Goal: Task Accomplishment & Management: Use online tool/utility

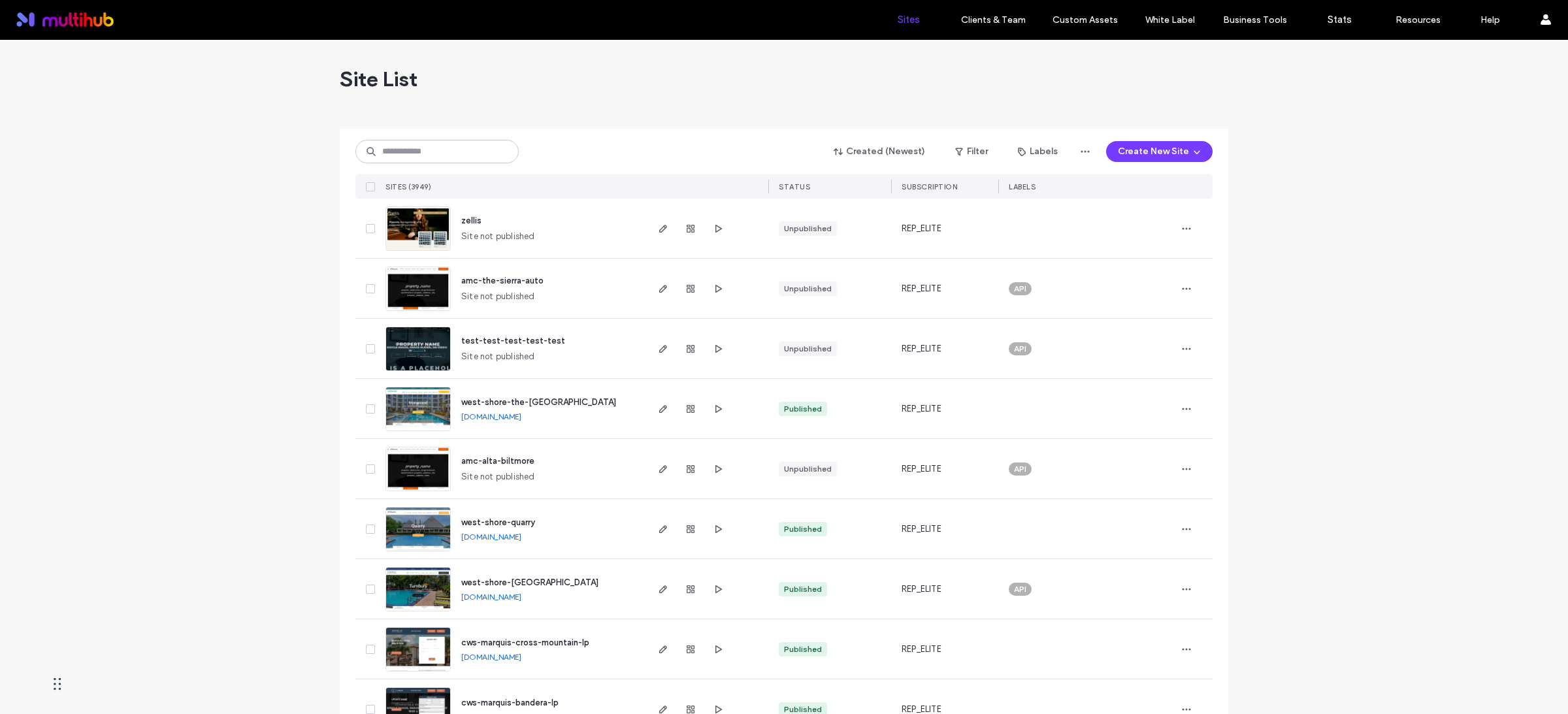
scroll to position [21, 0]
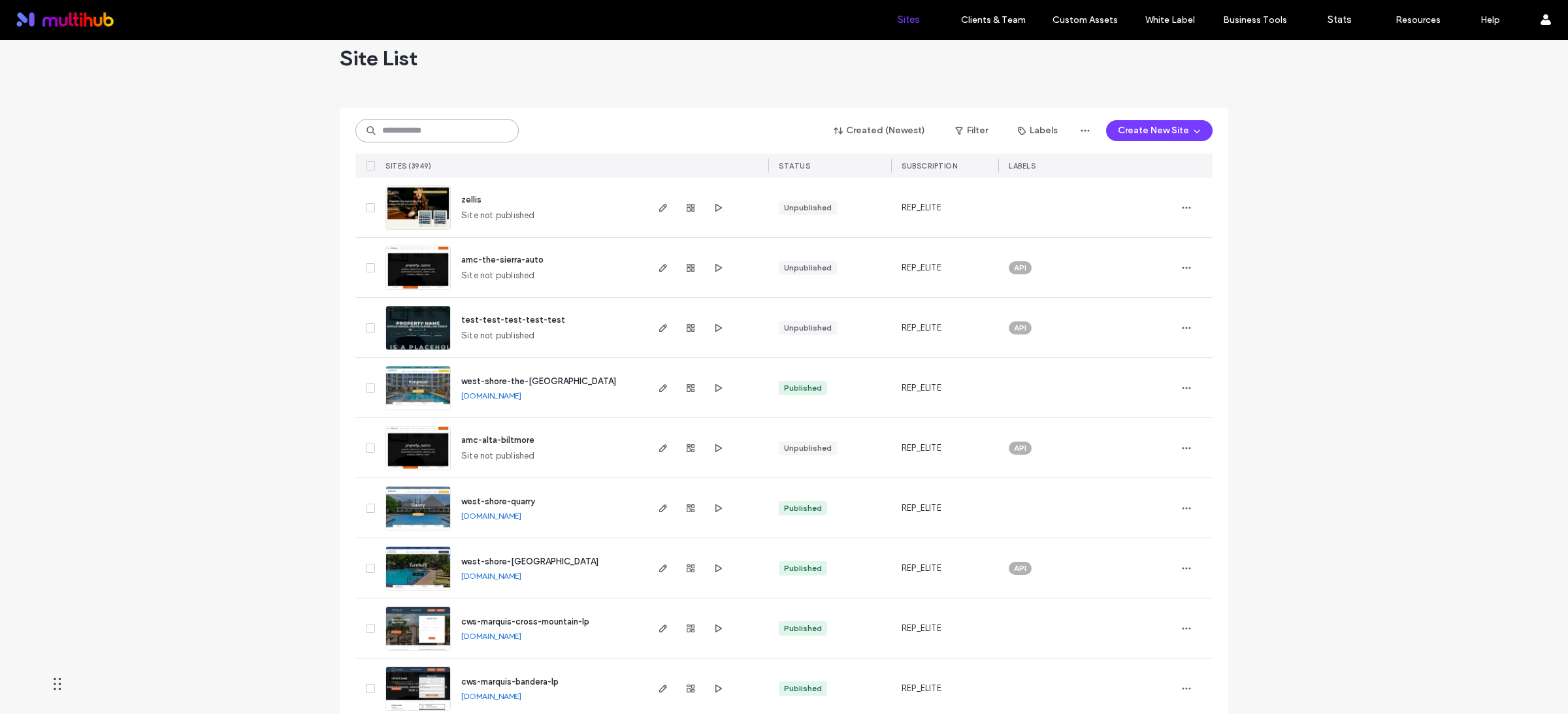
click at [436, 134] on input at bounding box center [436, 130] width 163 height 23
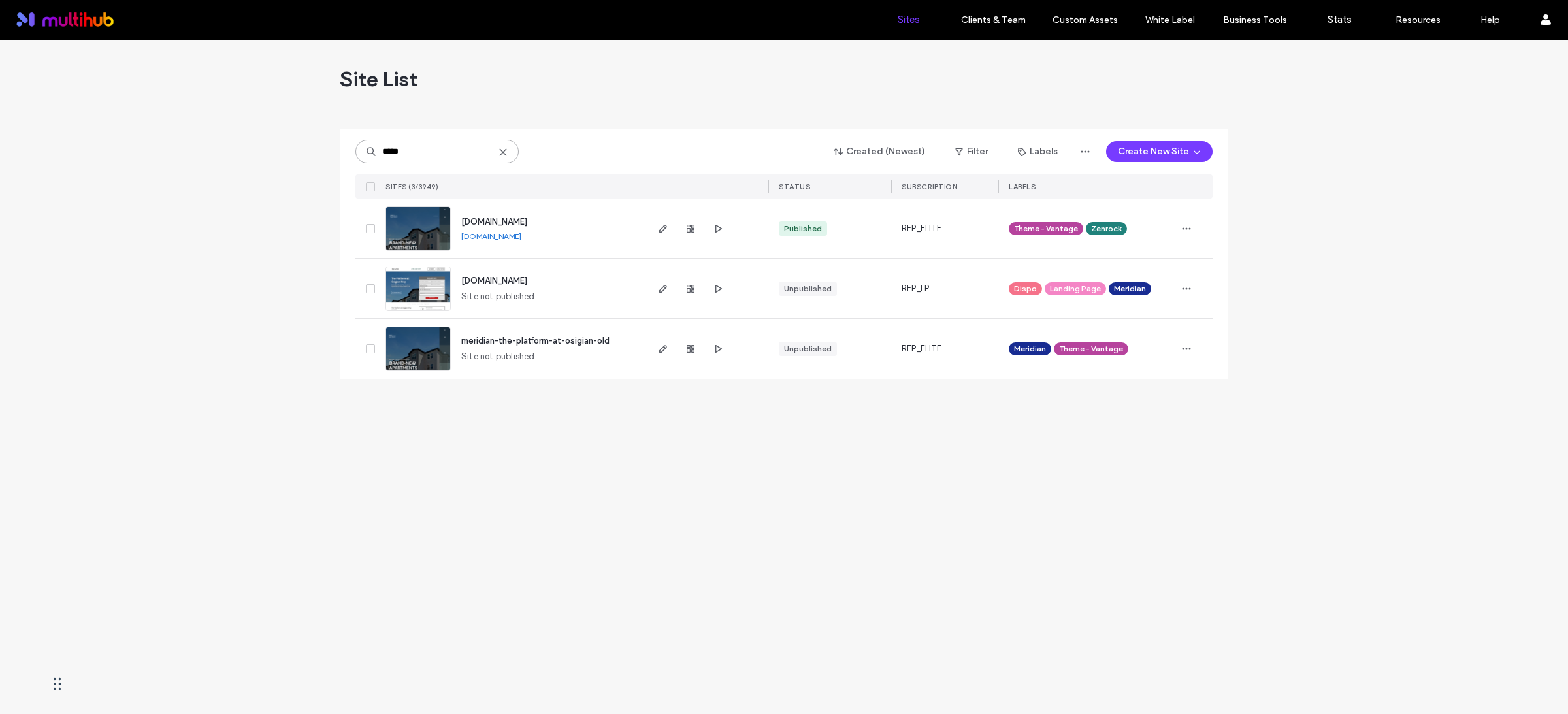
scroll to position [0, 0]
type input "*****"
click at [663, 231] on use "button" at bounding box center [663, 229] width 8 height 8
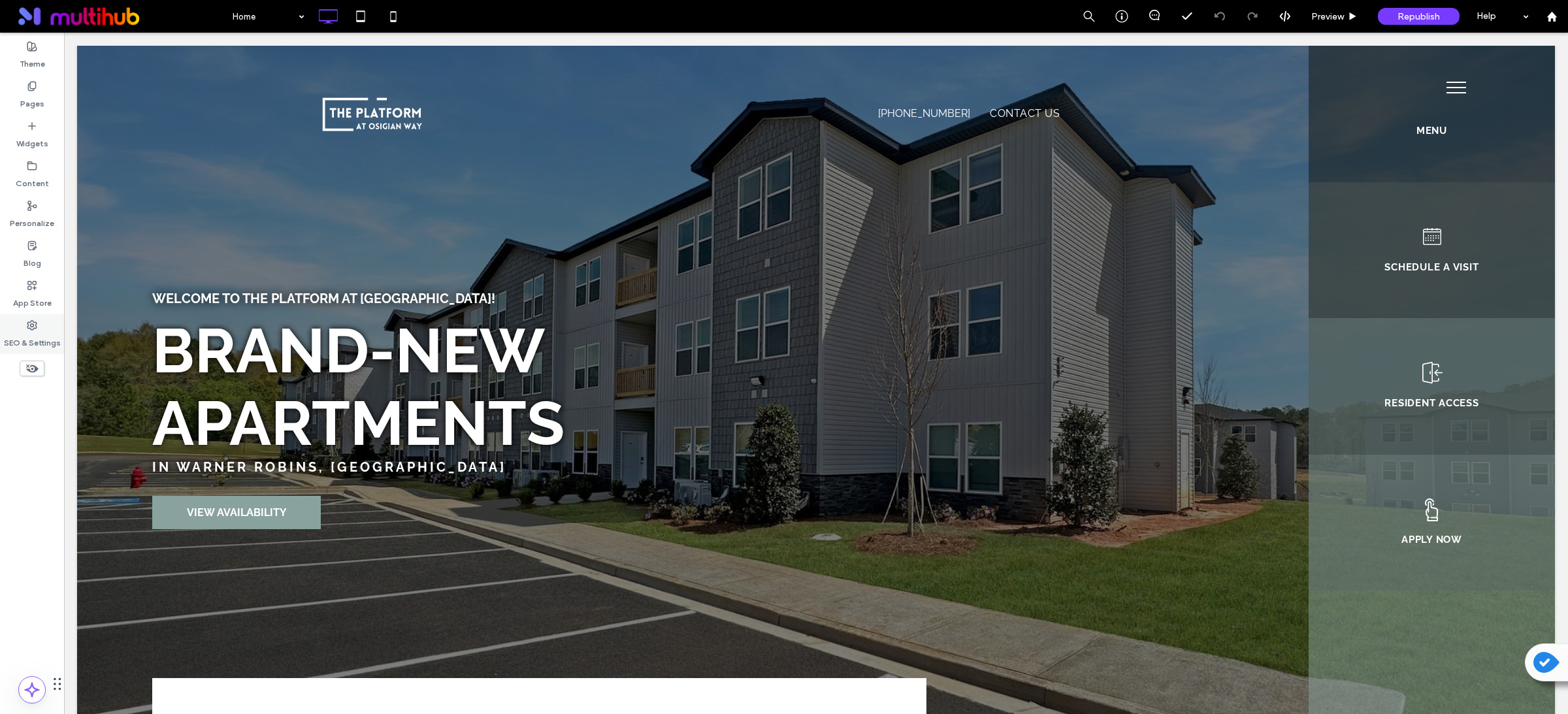
click at [36, 328] on icon at bounding box center [32, 325] width 11 height 11
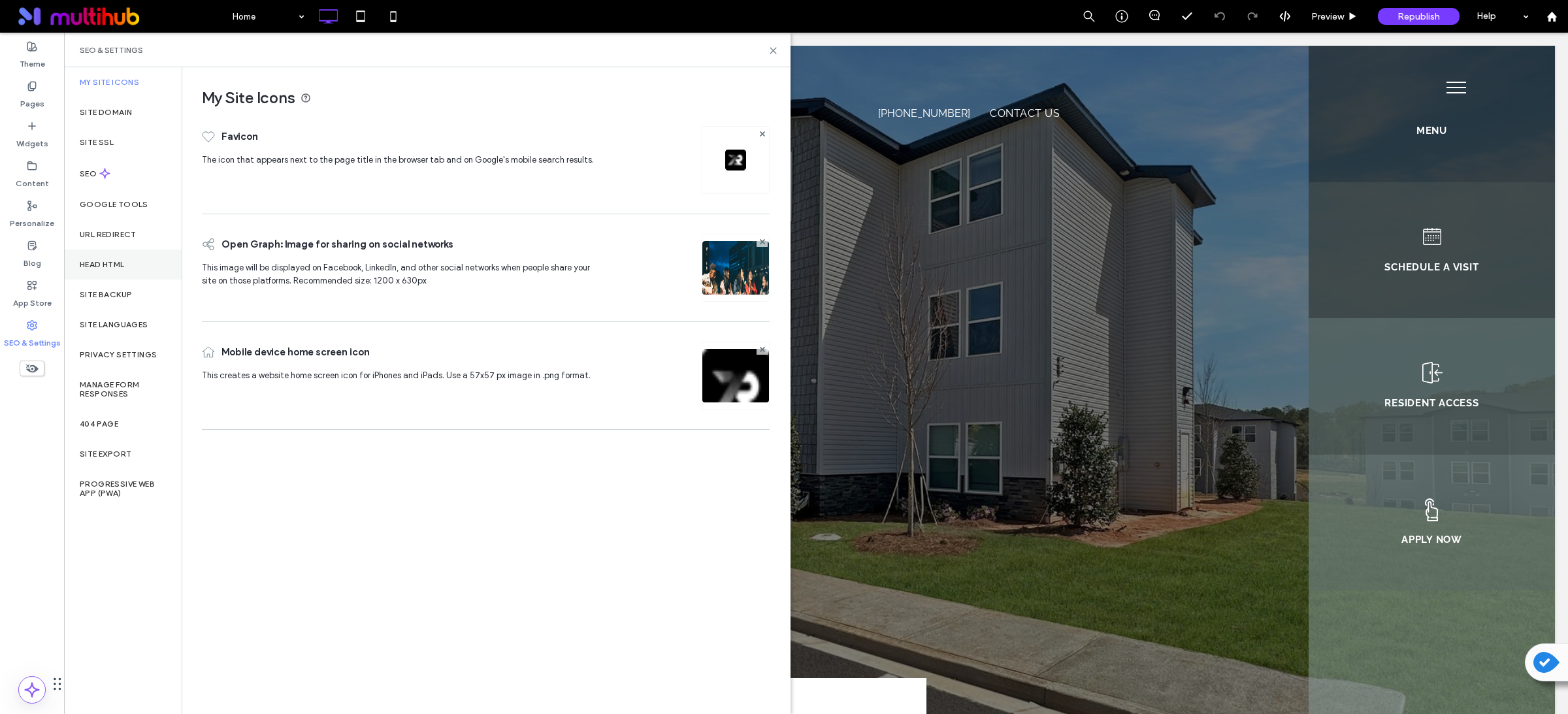
click at [124, 268] on label "Head HTML" at bounding box center [102, 264] width 45 height 9
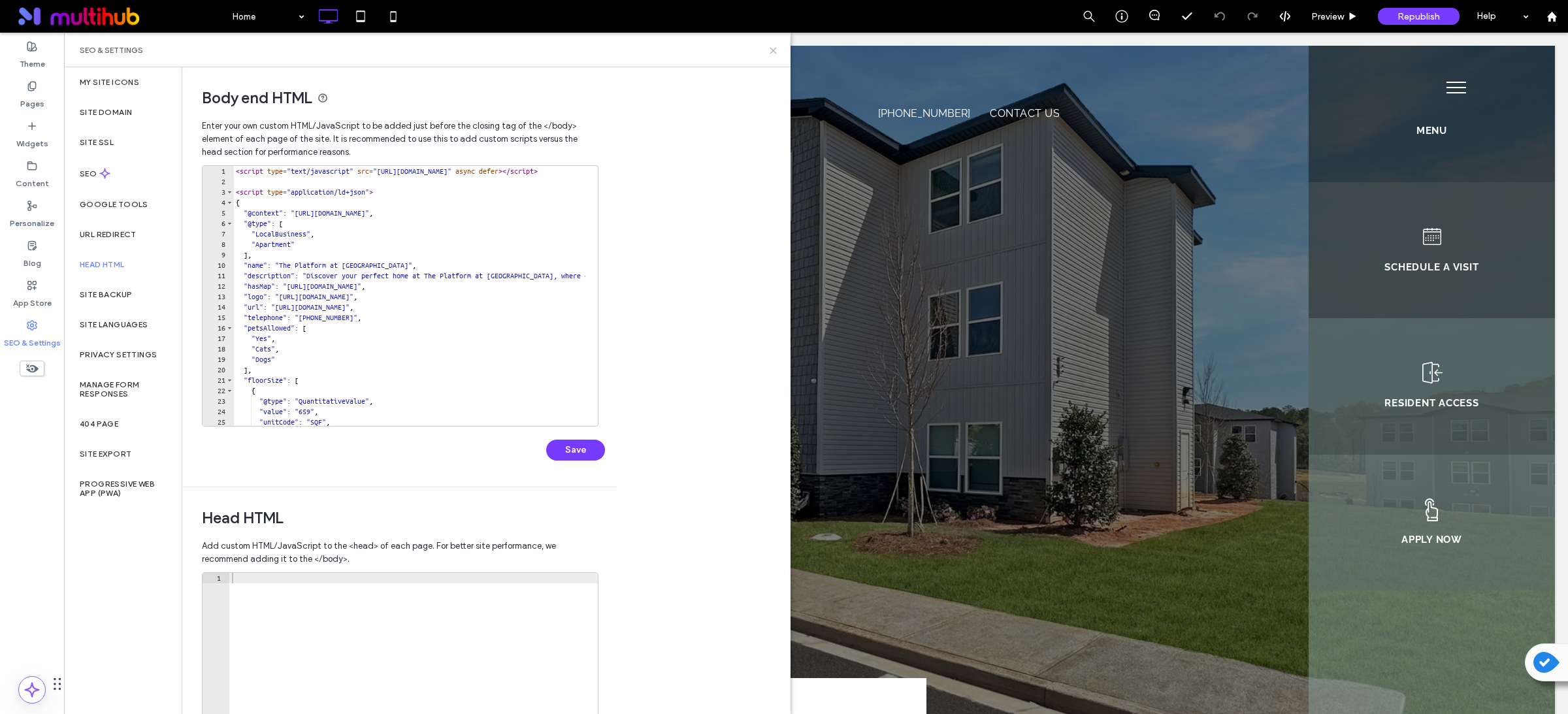
click at [770, 48] on use at bounding box center [773, 50] width 6 height 6
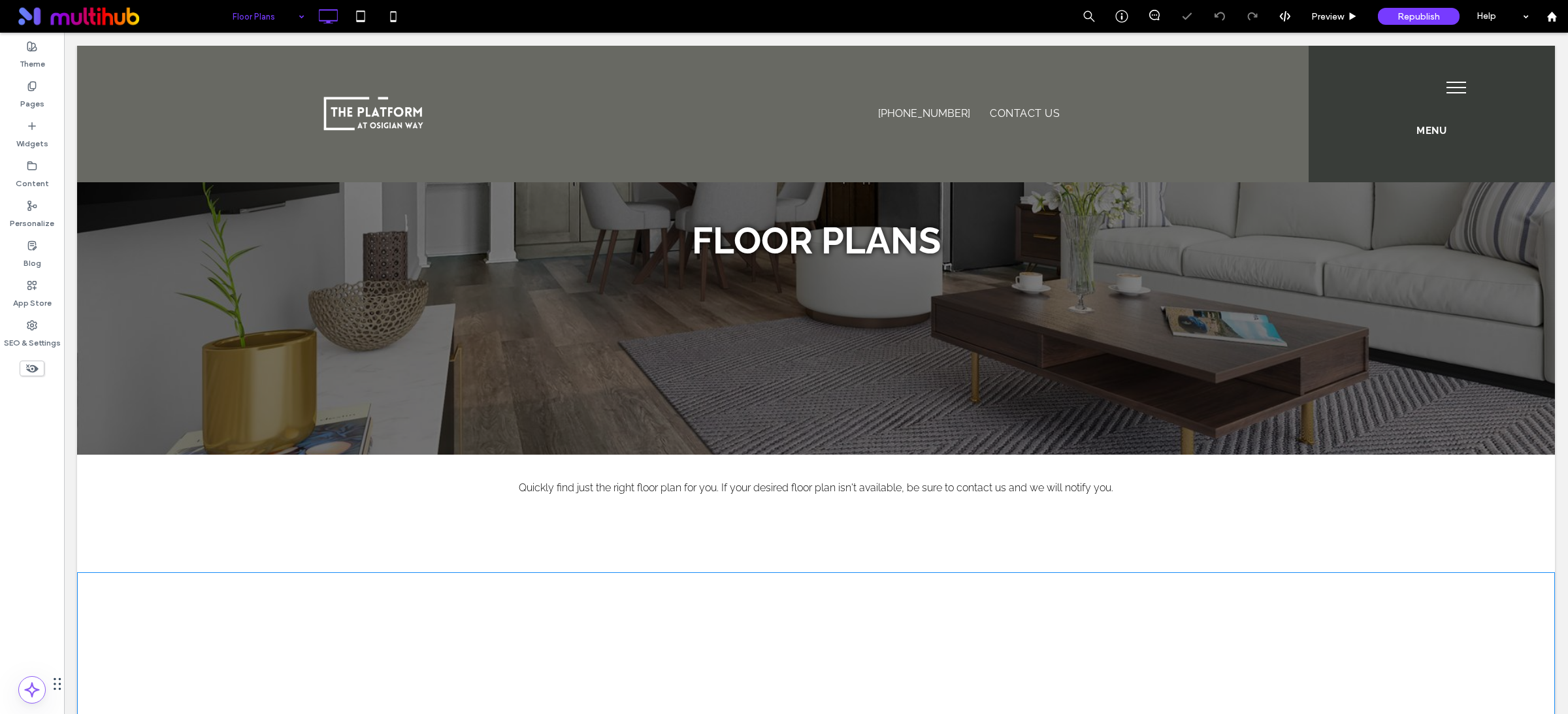
scroll to position [364, 0]
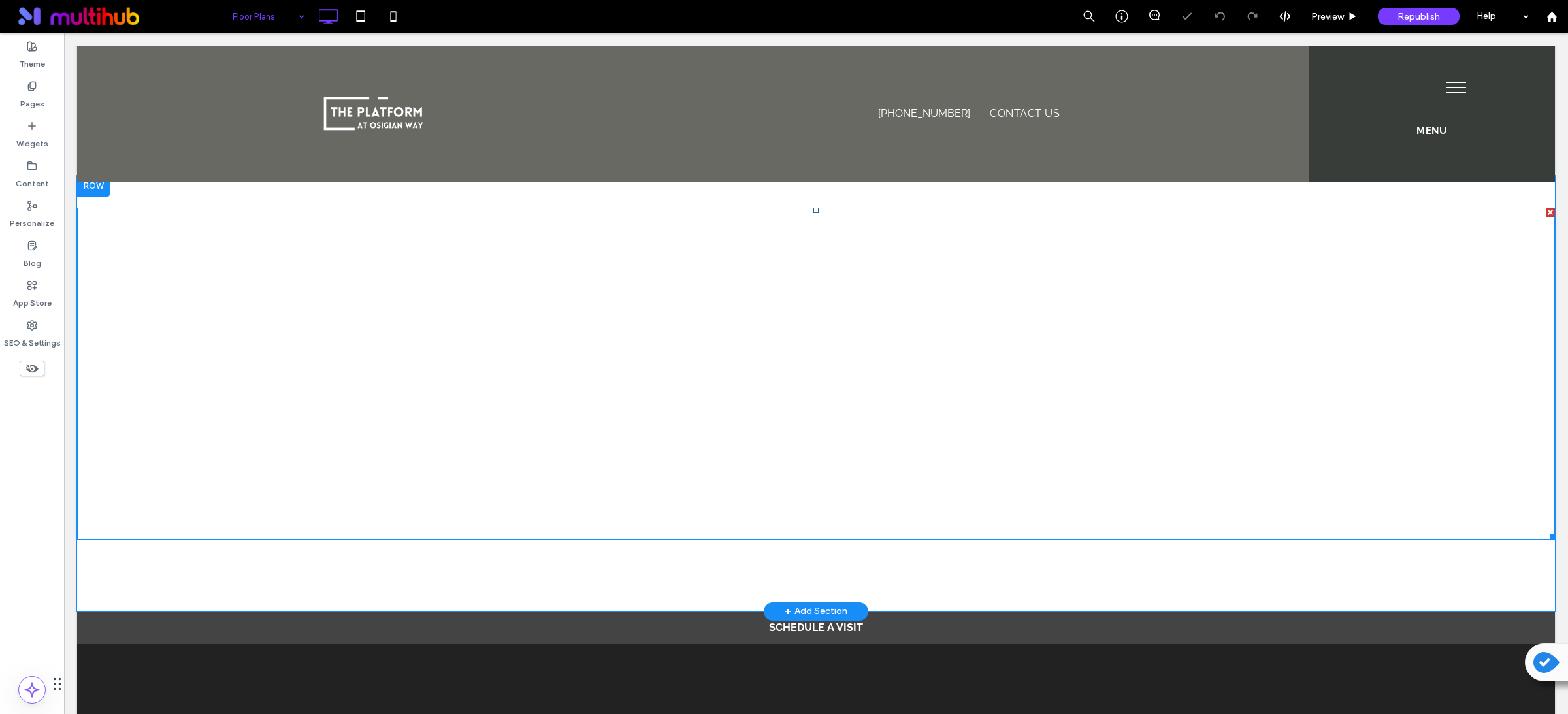
click at [731, 295] on span at bounding box center [816, 373] width 1477 height 332
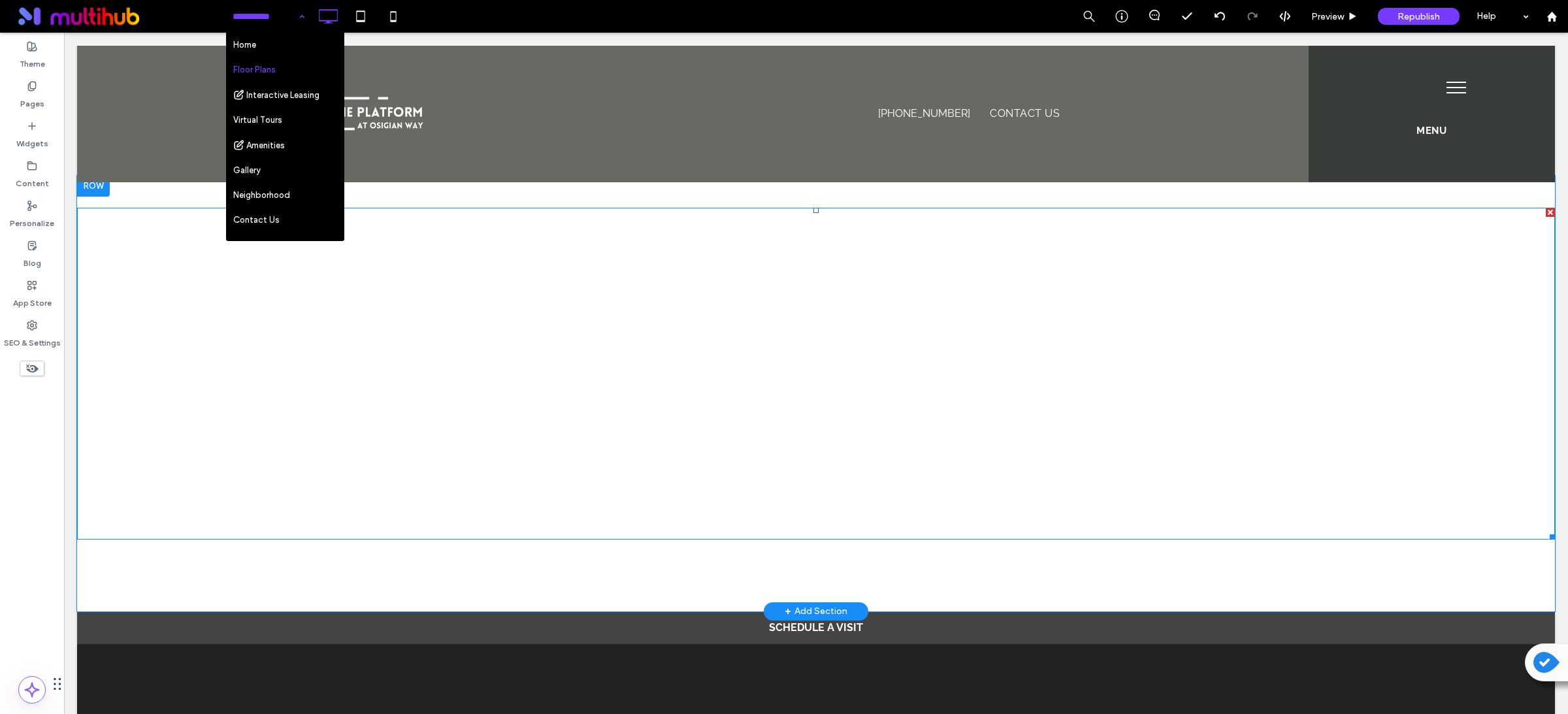
click at [679, 295] on span at bounding box center [816, 373] width 1477 height 332
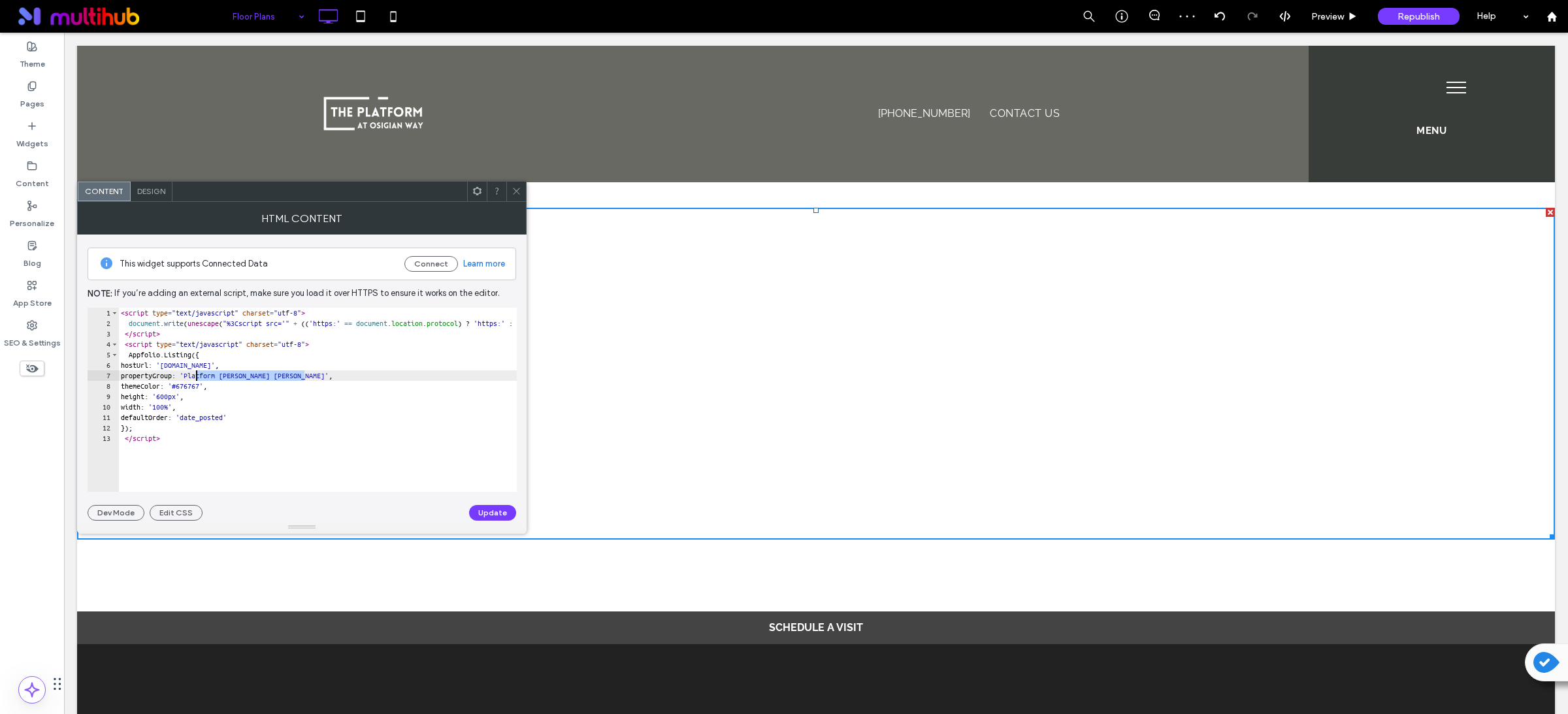
drag, startPoint x: 304, startPoint y: 378, endPoint x: 197, endPoint y: 378, distance: 107.0
click at [197, 378] on div "< script type = "text/javascript" charset = "utf-8" > document . write ( unesca…" at bounding box center [596, 403] width 956 height 192
paste textarea "Cursor at row 7"
type textarea "**********"
click at [476, 513] on button "Update" at bounding box center [493, 512] width 47 height 15
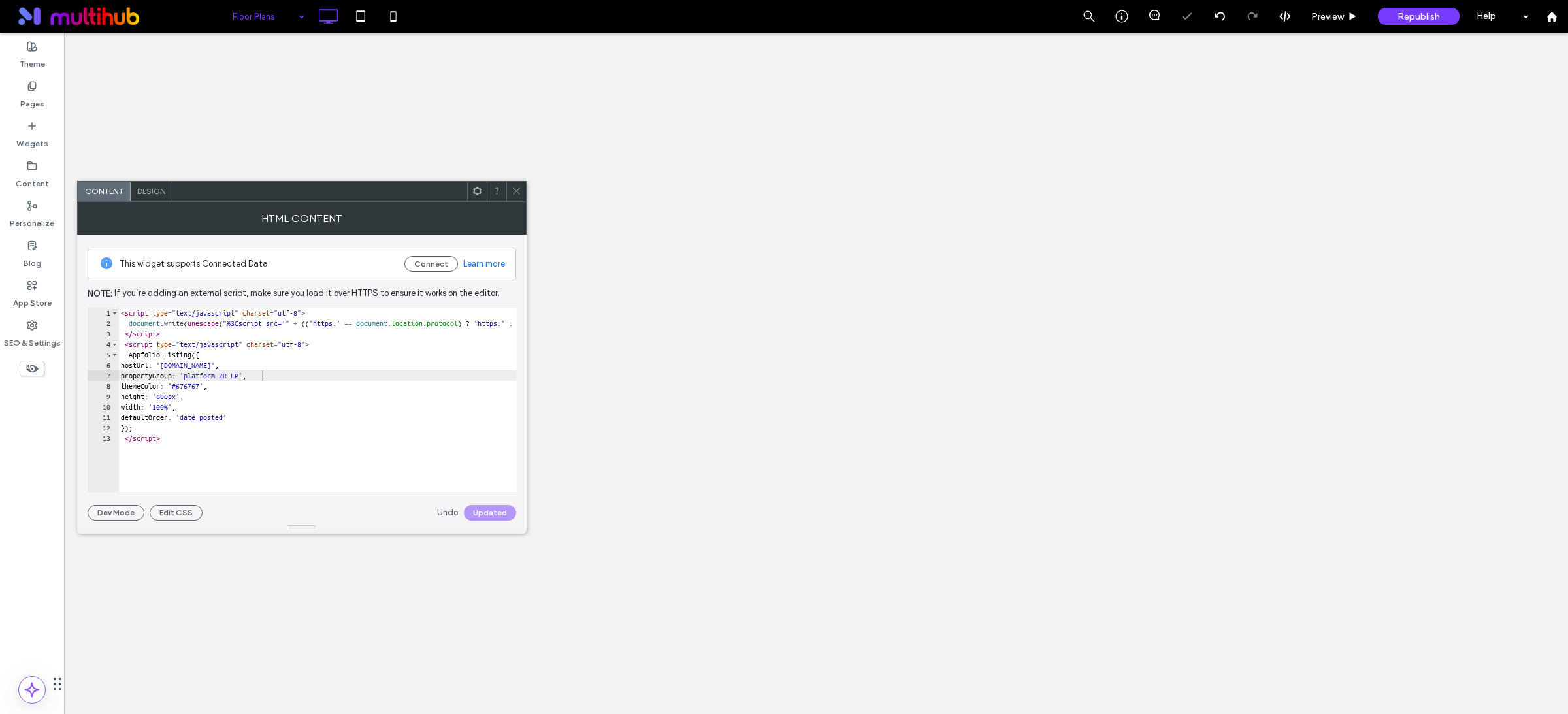
scroll to position [0, 0]
click at [512, 192] on icon at bounding box center [516, 191] width 10 height 10
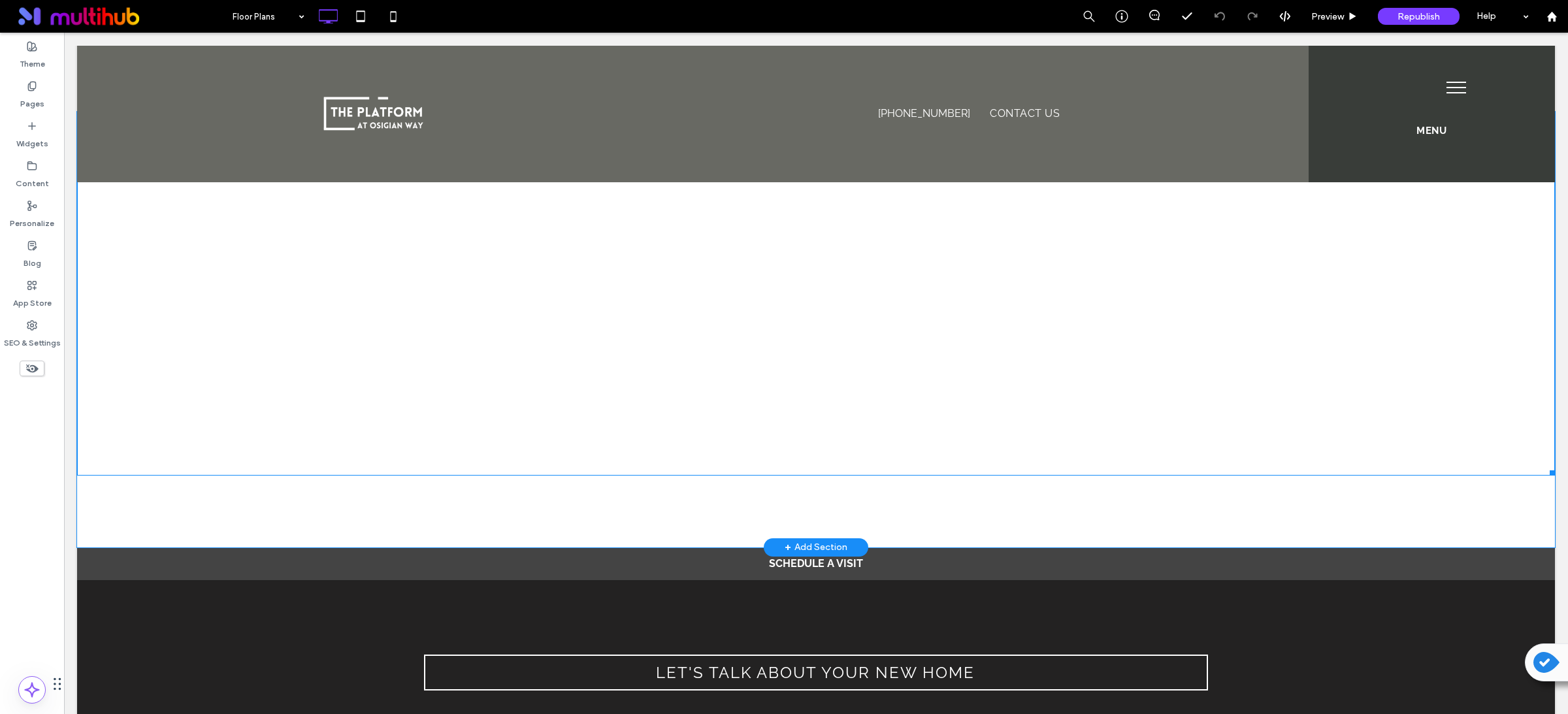
scroll to position [167, 0]
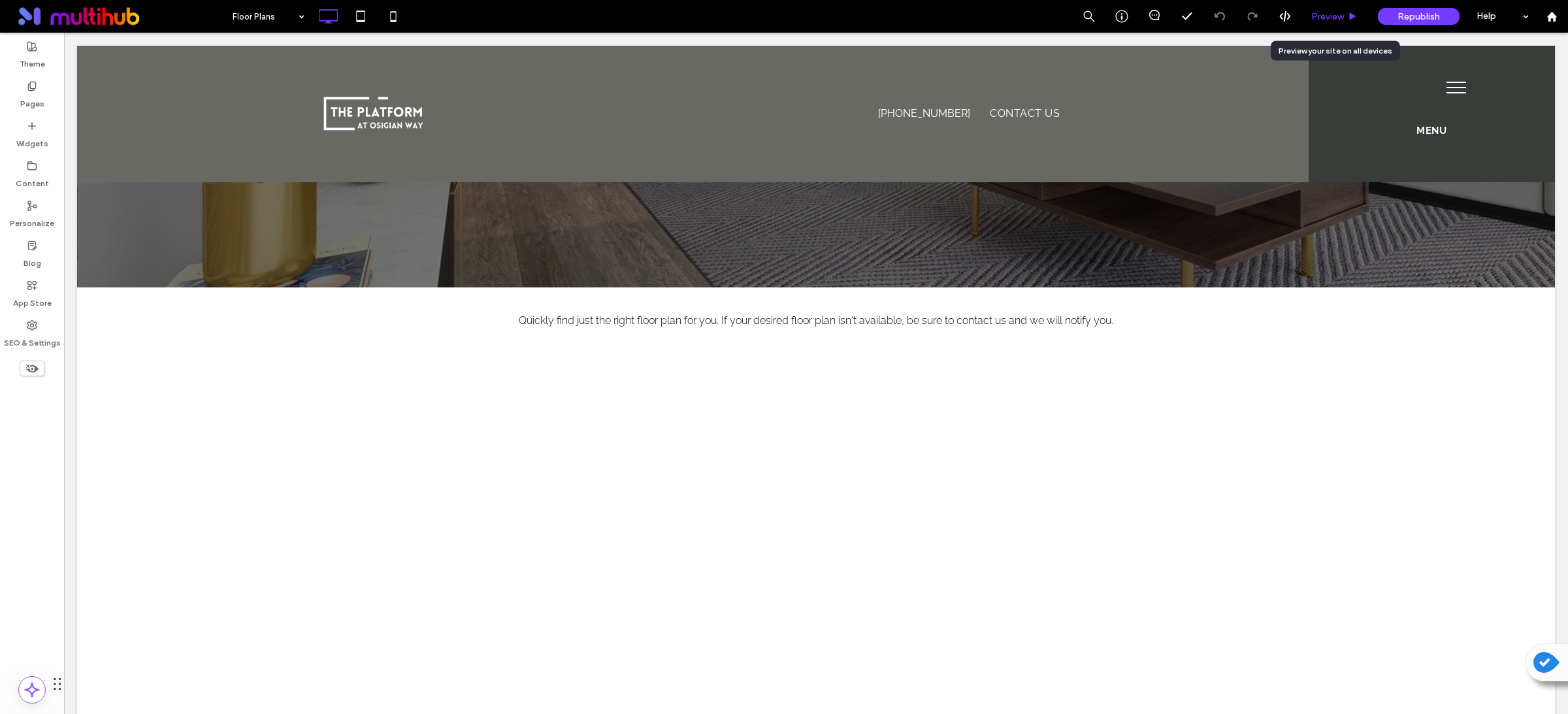
click at [1325, 26] on div "Preview" at bounding box center [1334, 16] width 66 height 33
click at [1328, 24] on div "Preview" at bounding box center [1334, 16] width 66 height 33
click at [1328, 15] on span "Preview" at bounding box center [1327, 17] width 33 height 11
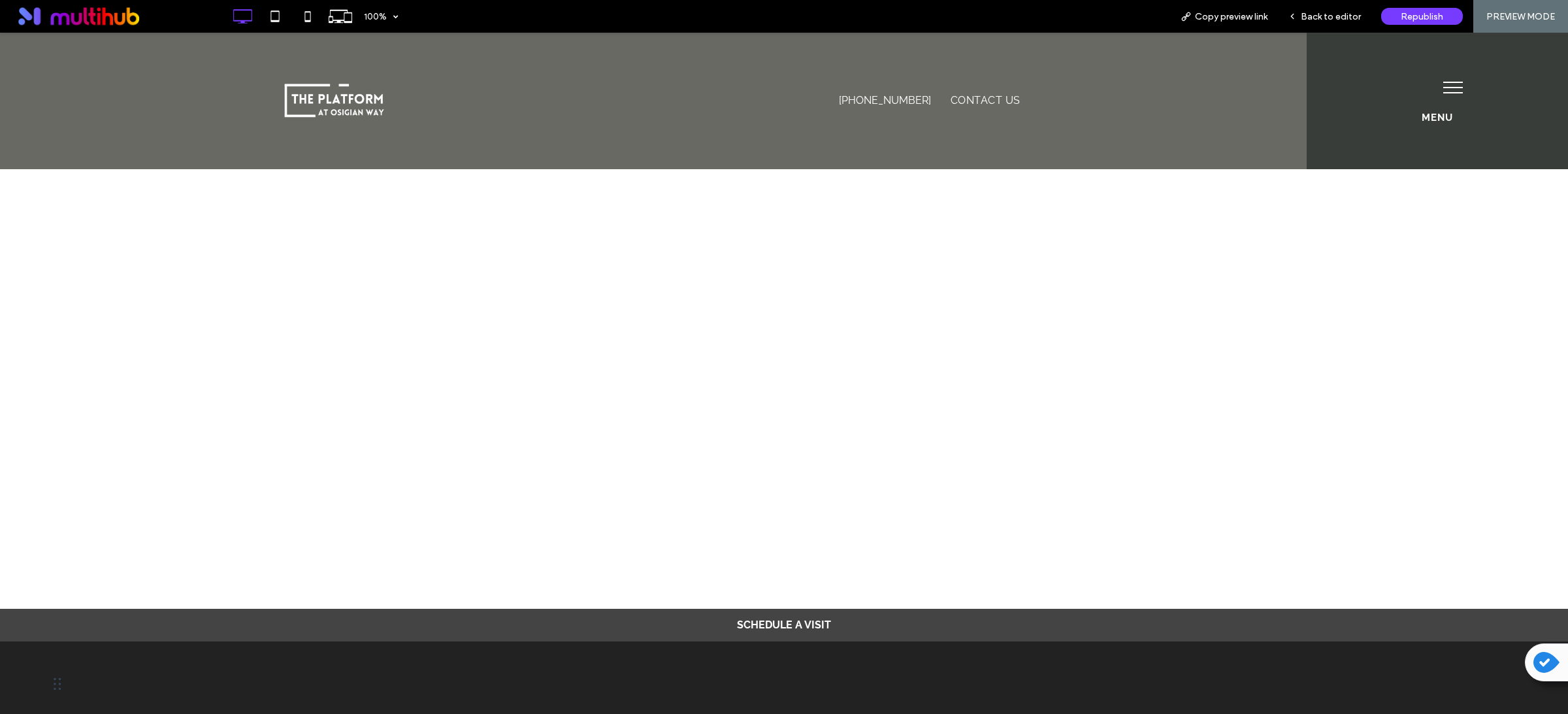
scroll to position [271, 0]
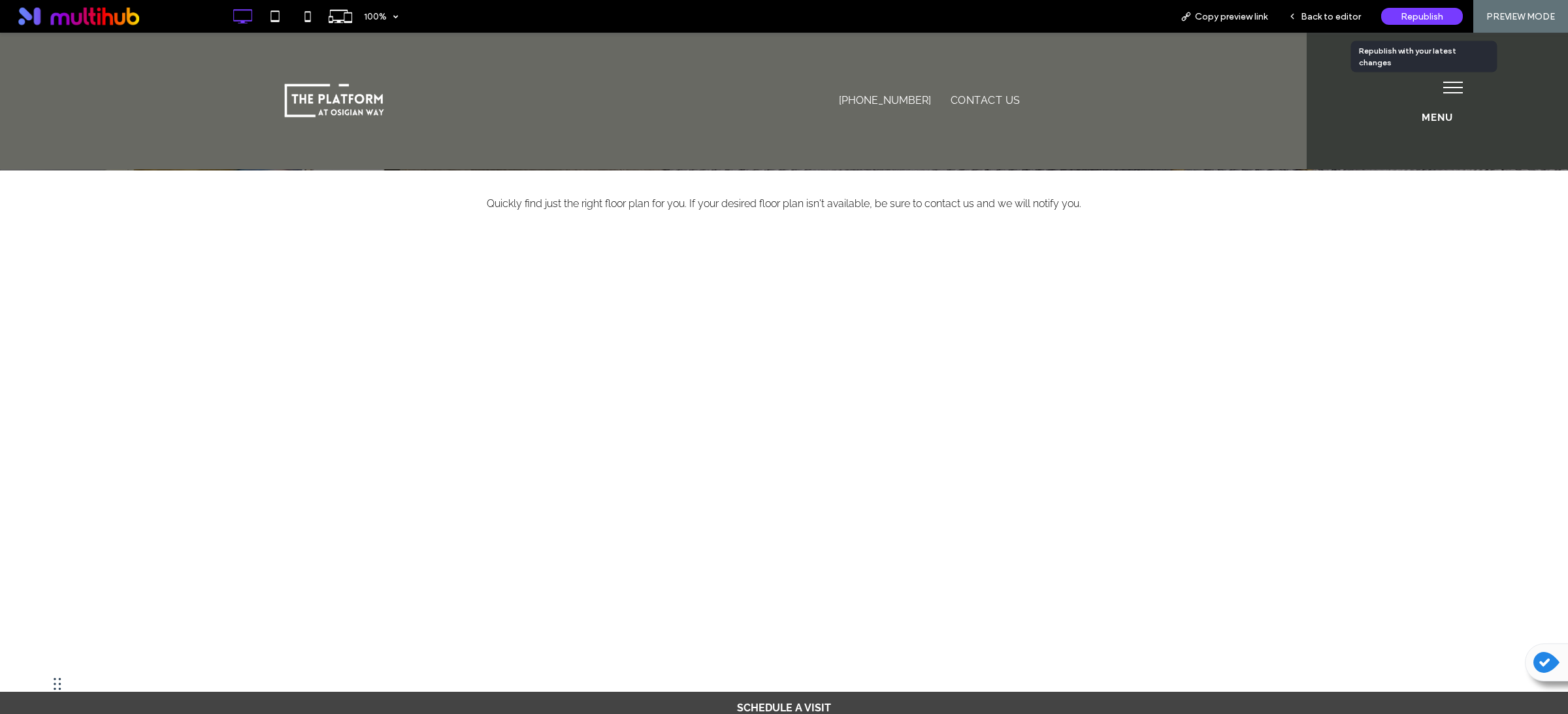
click at [1424, 21] on span "Republish" at bounding box center [1421, 17] width 42 height 11
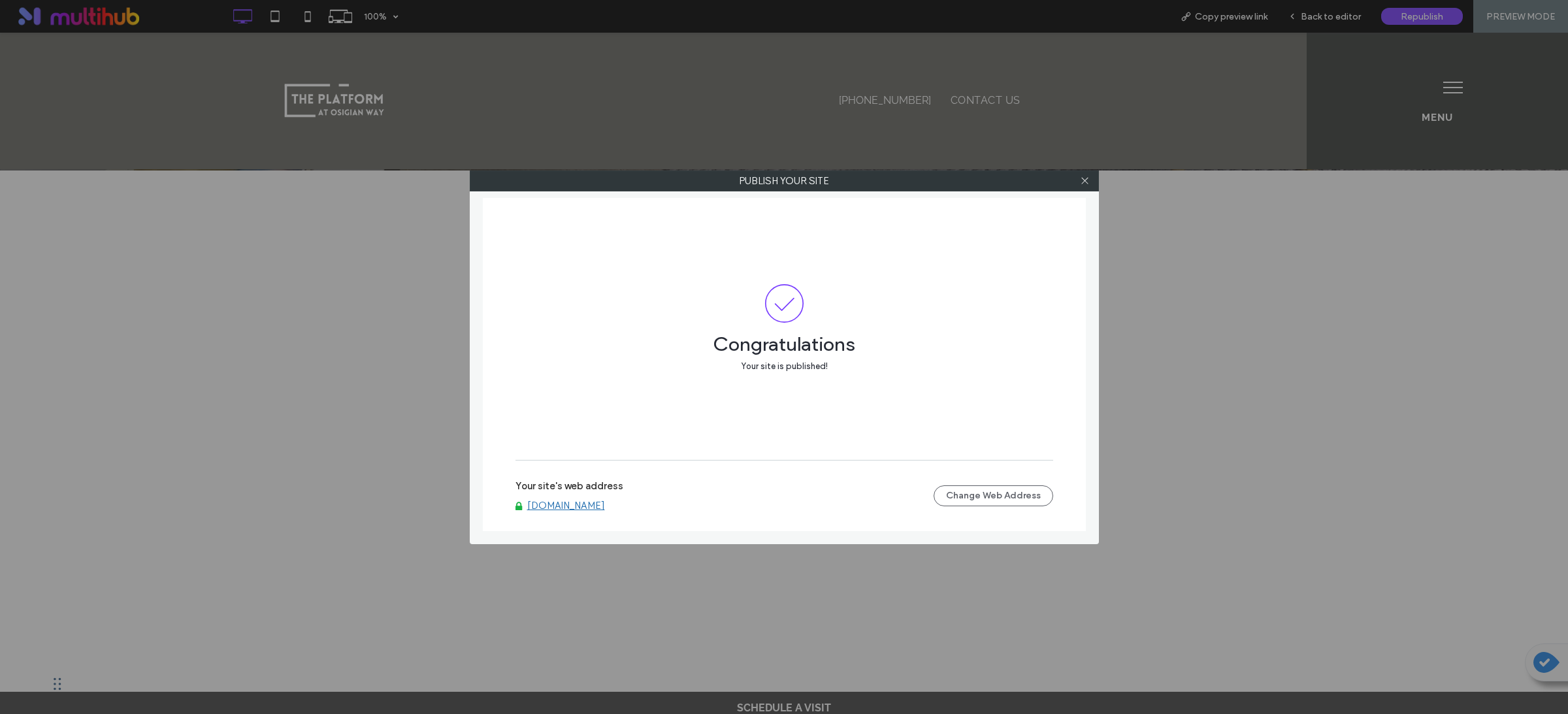
click at [932, 55] on div "Publish your site Congratulations Your site is published! Your site's web addre…" at bounding box center [784, 357] width 1568 height 714
click at [1087, 183] on use at bounding box center [1085, 181] width 7 height 7
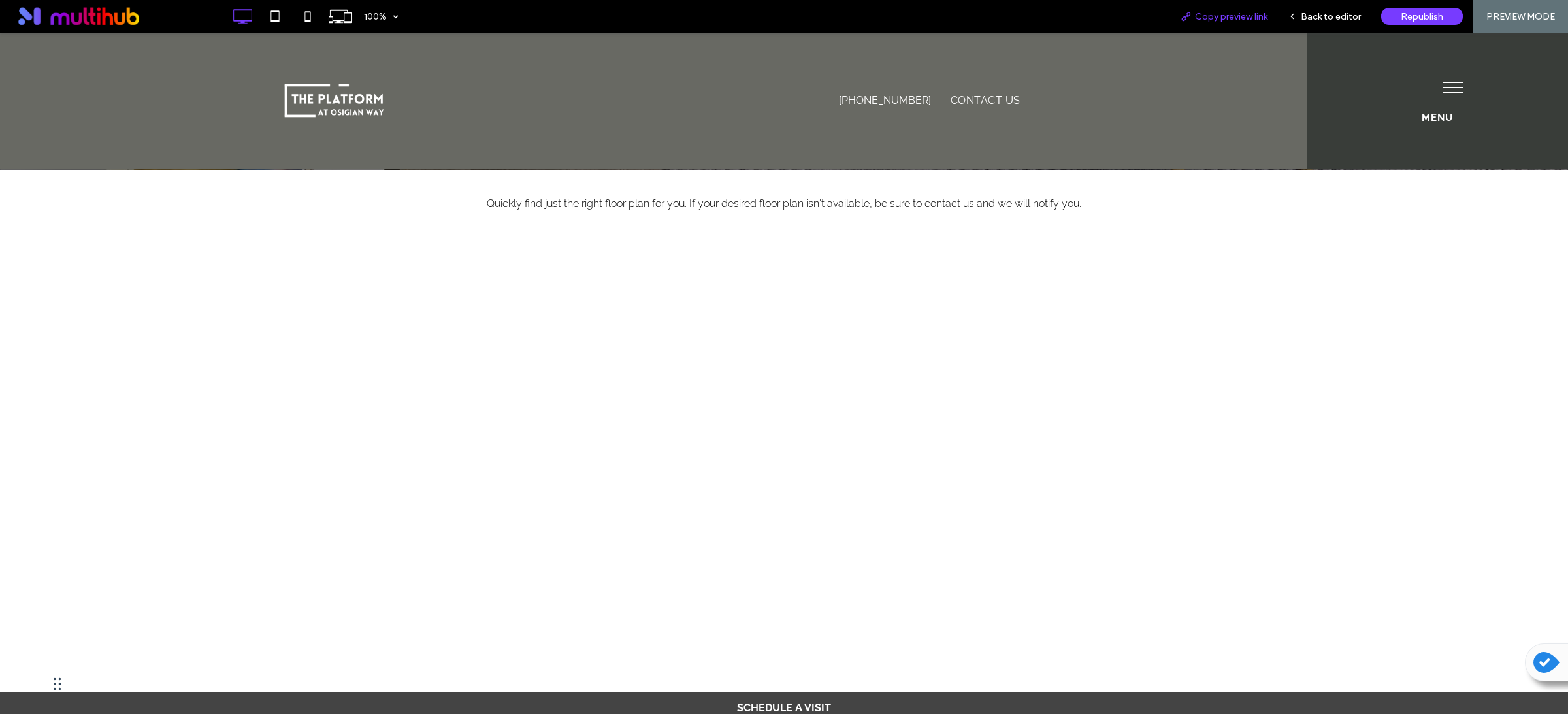
click at [1232, 18] on span "Copy preview link" at bounding box center [1231, 17] width 72 height 11
click at [1332, 21] on span "Back to editor" at bounding box center [1331, 17] width 60 height 11
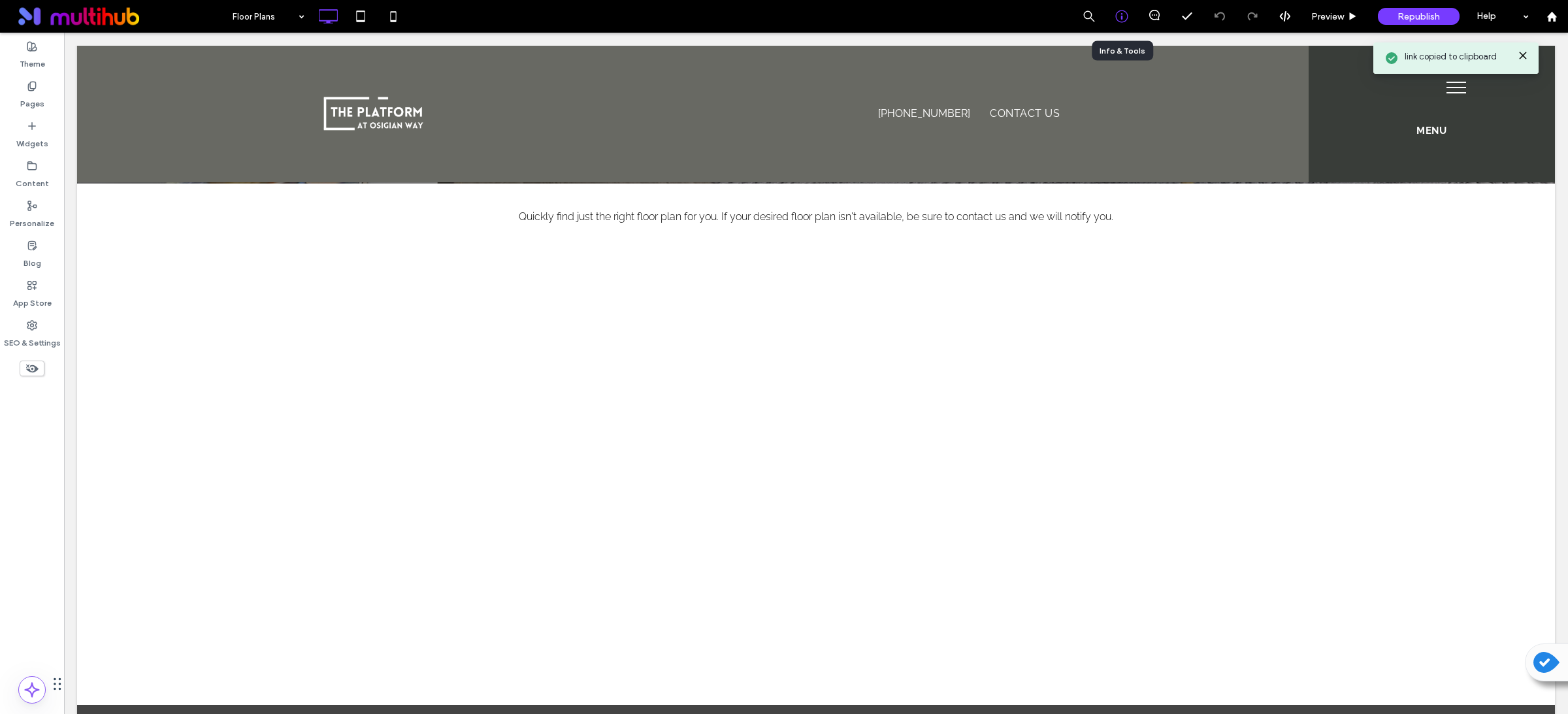
click at [1127, 17] on icon at bounding box center [1121, 16] width 13 height 13
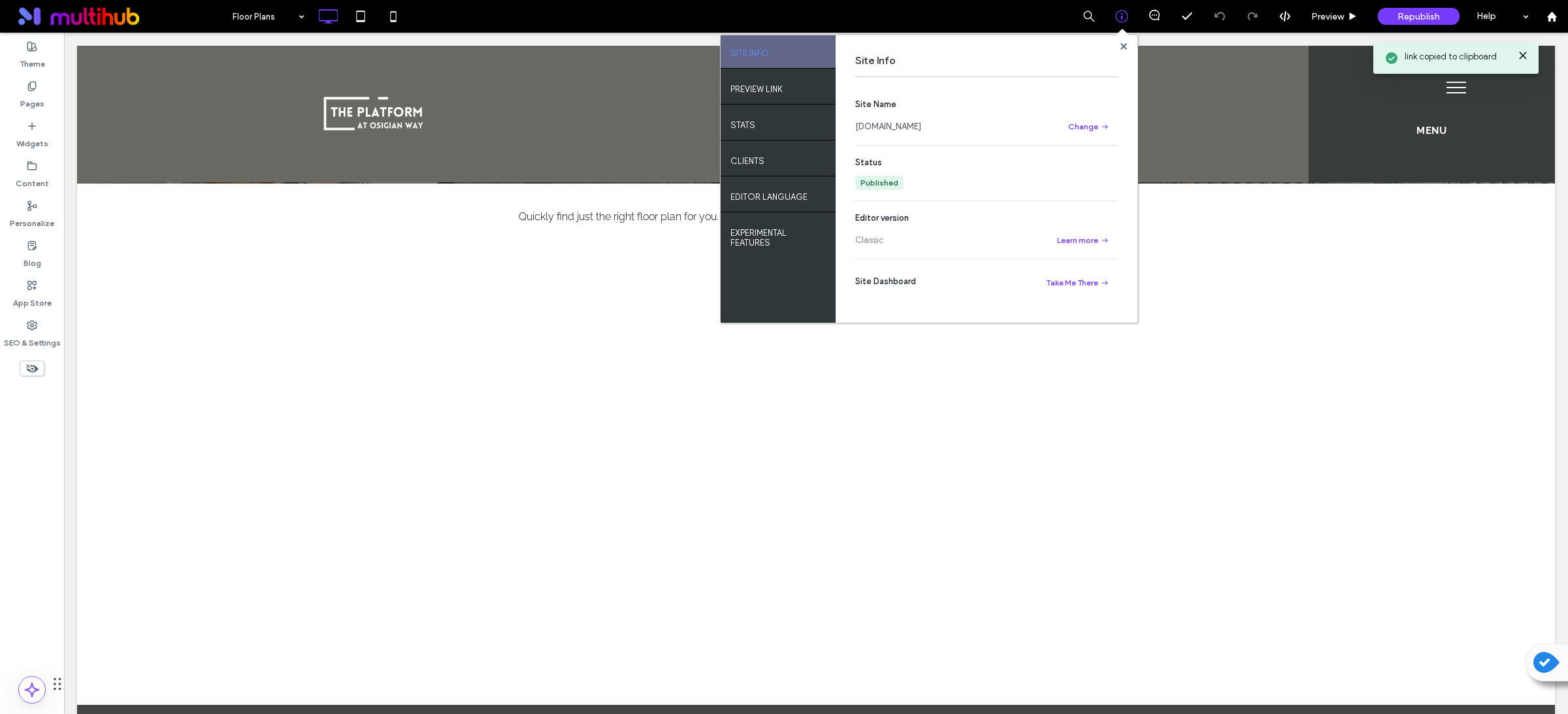
click at [914, 128] on link "[DOMAIN_NAME]" at bounding box center [888, 126] width 66 height 13
